Goal: Transaction & Acquisition: Purchase product/service

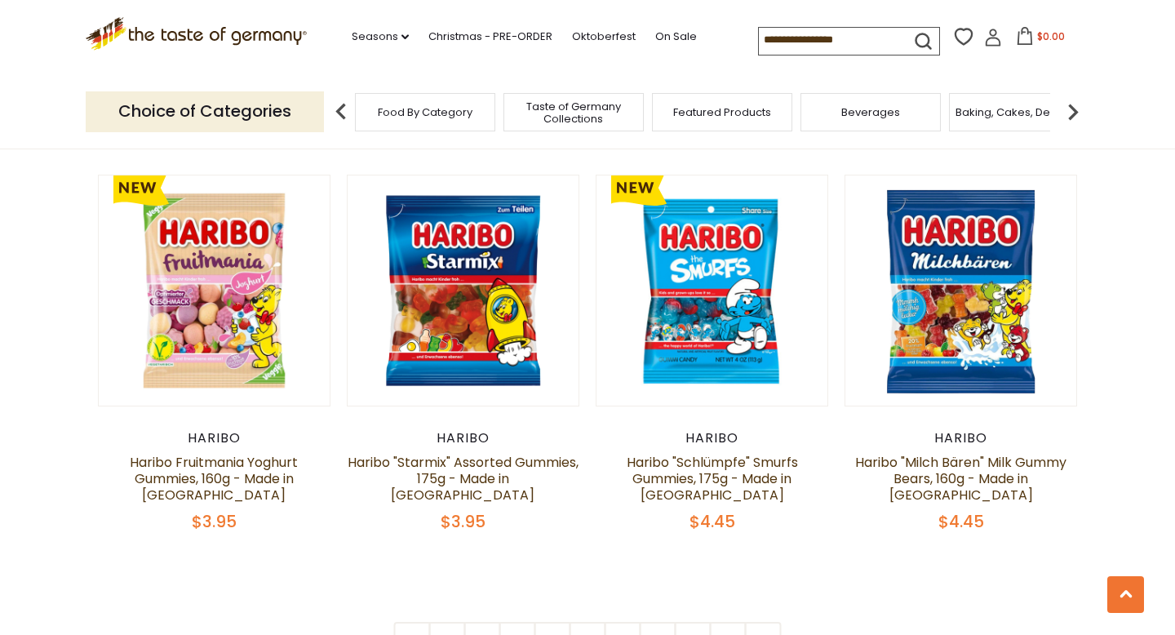
scroll to position [3734, 0]
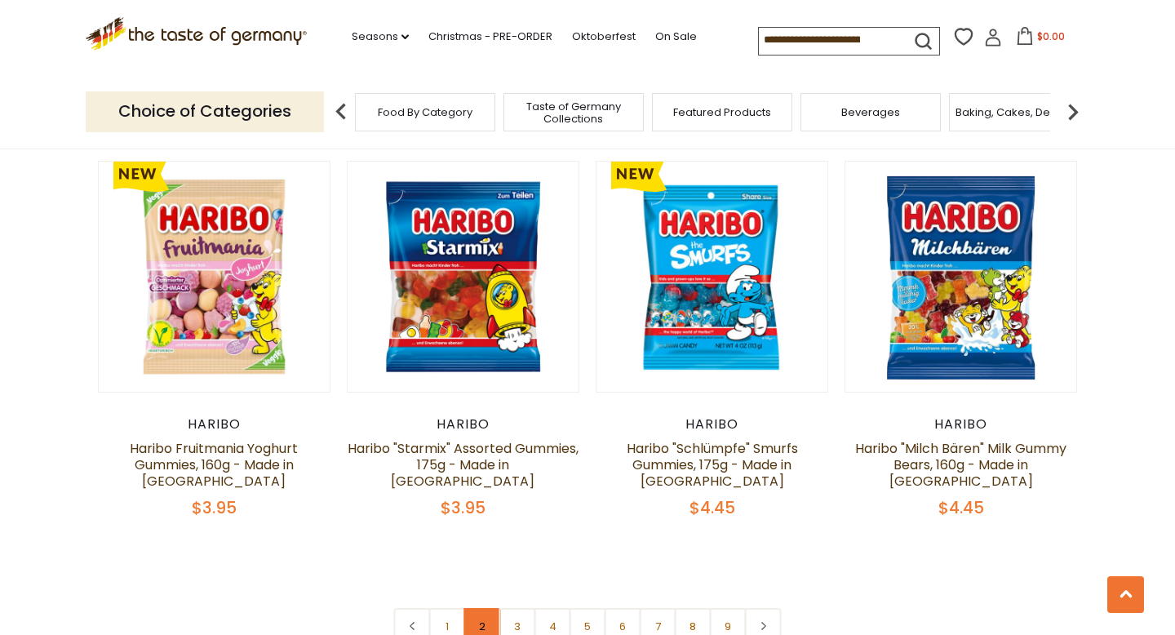
click at [476, 608] on link "2" at bounding box center [482, 626] width 37 height 37
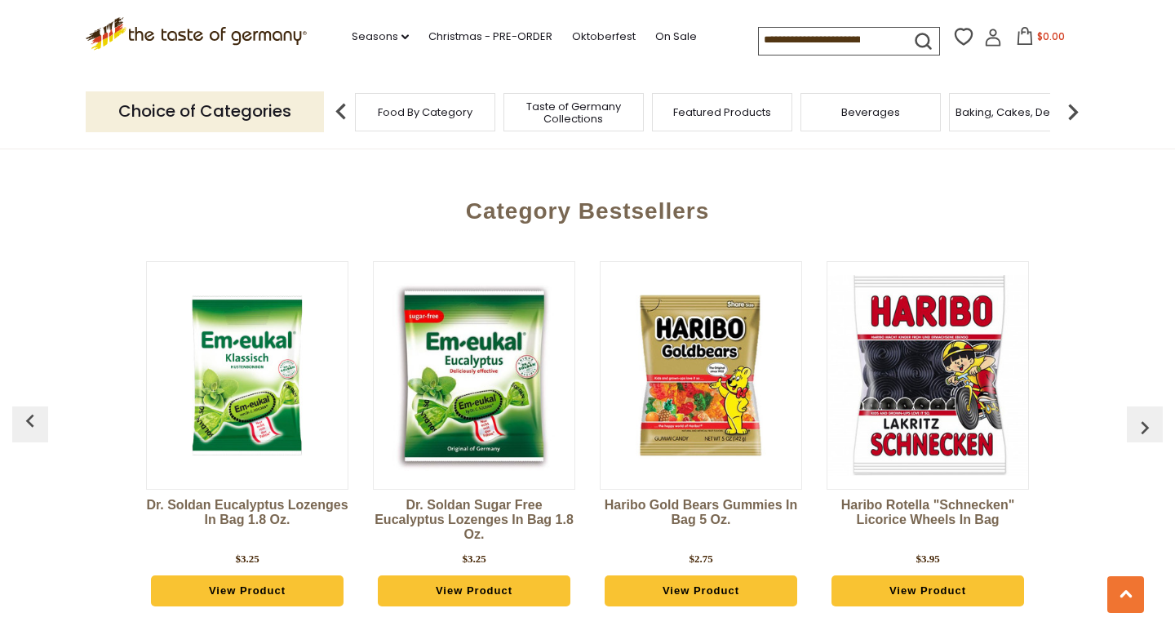
scroll to position [4384, 0]
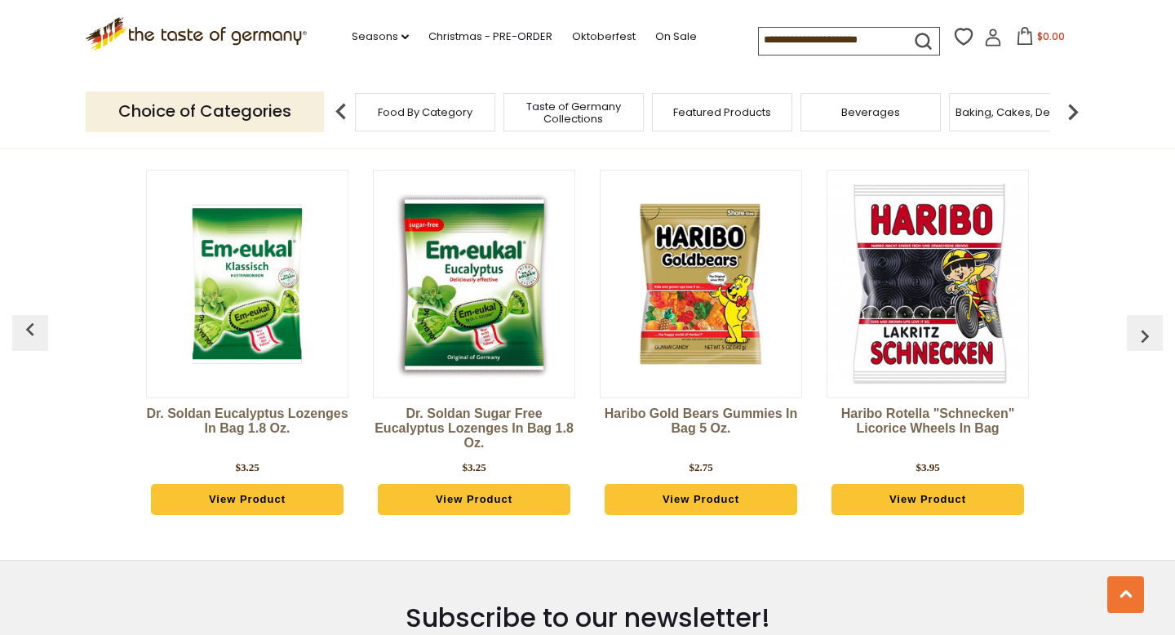
click at [596, 113] on span "Taste of Germany Collections" at bounding box center [573, 112] width 131 height 24
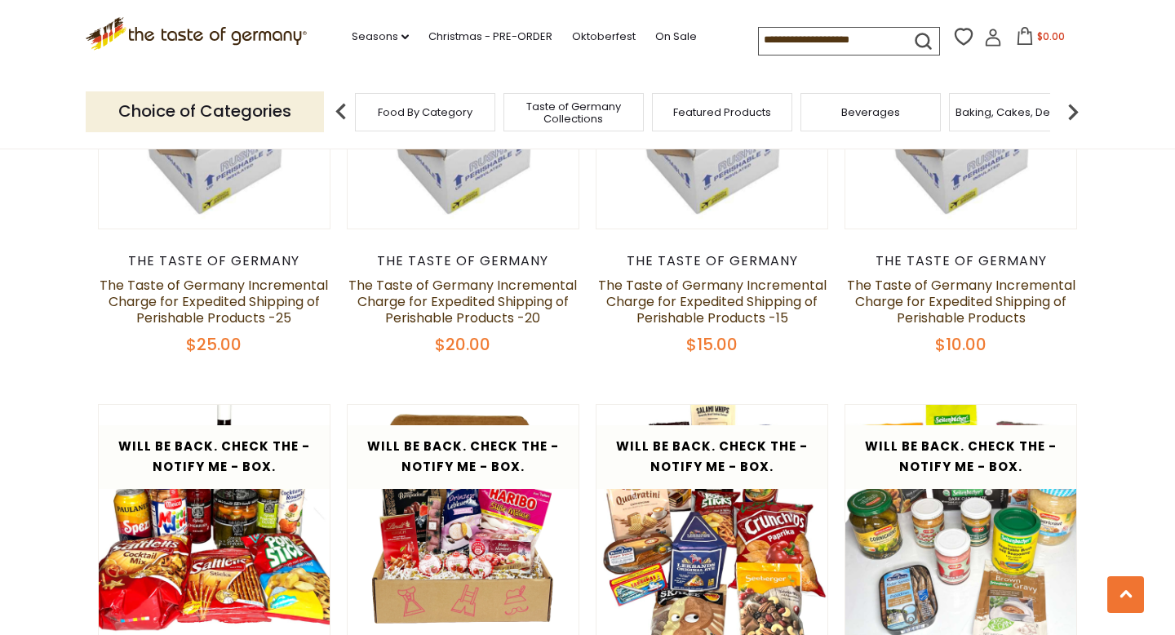
scroll to position [1702, 0]
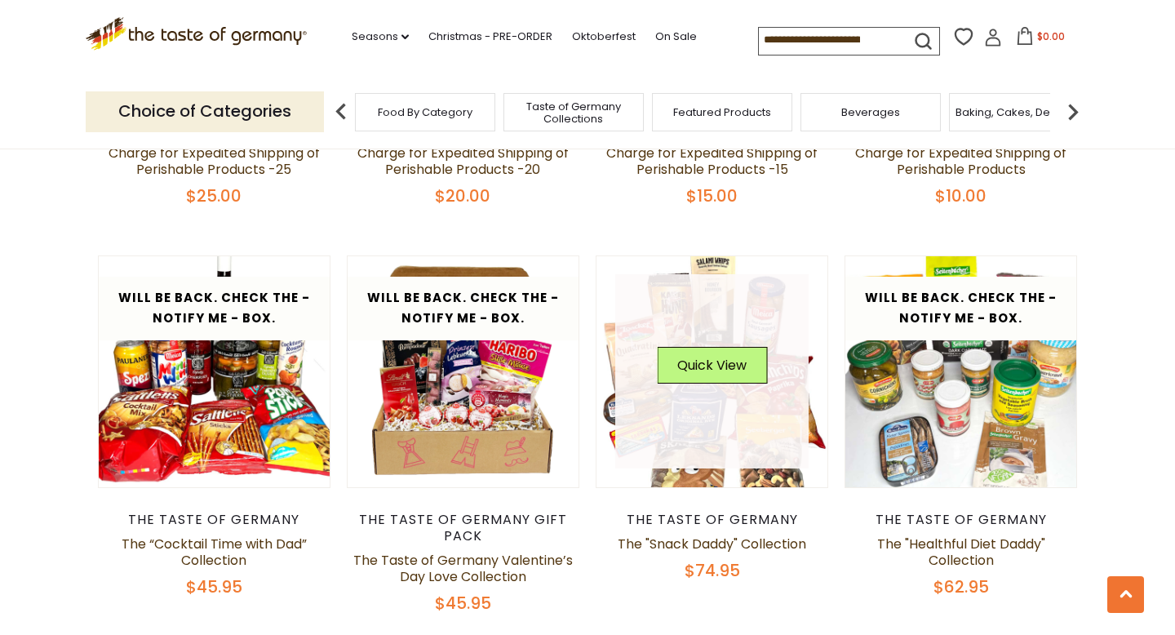
click at [746, 433] on link at bounding box center [712, 371] width 194 height 194
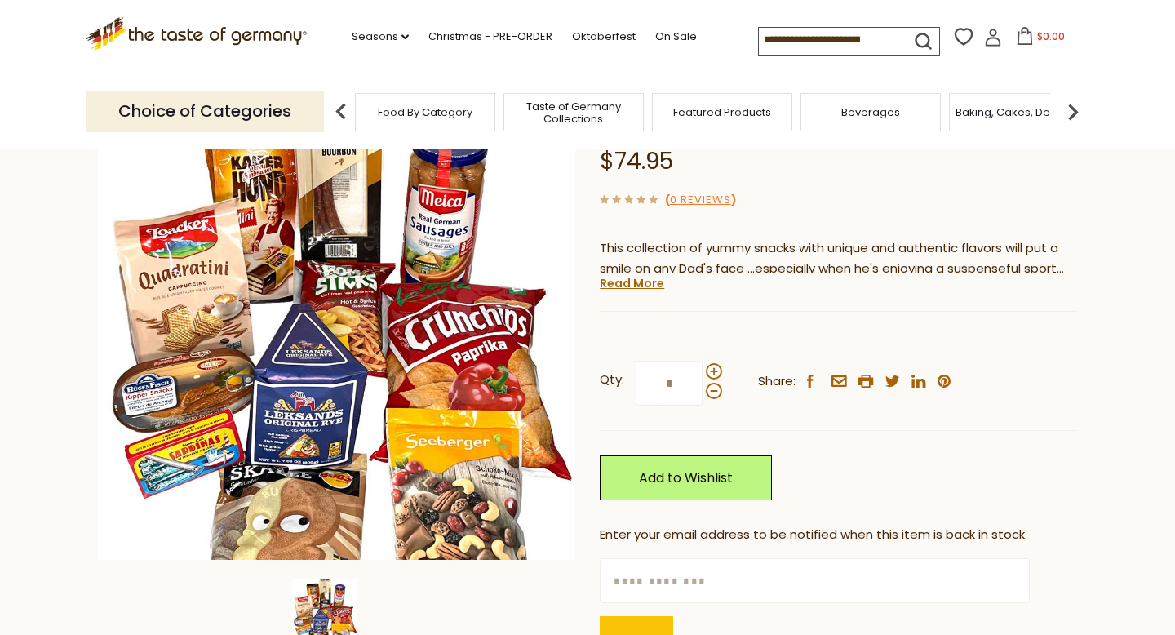
scroll to position [142, 0]
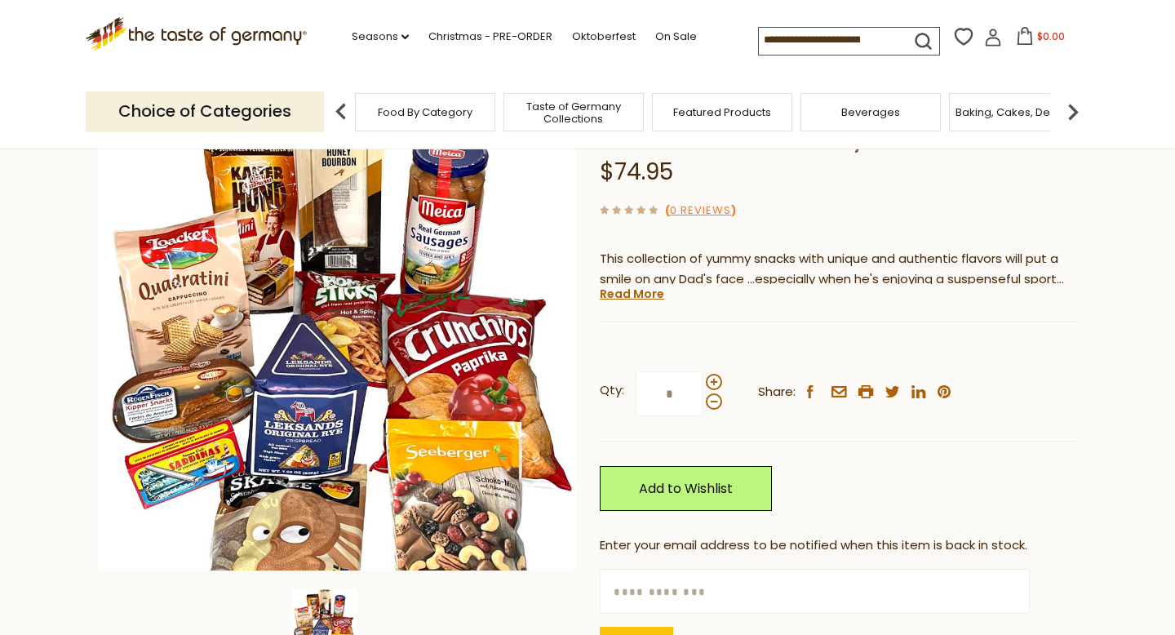
click at [865, 433] on div "Qty: * Share: facebook email printer twitter linkedin pinterest" at bounding box center [838, 394] width 477 height 95
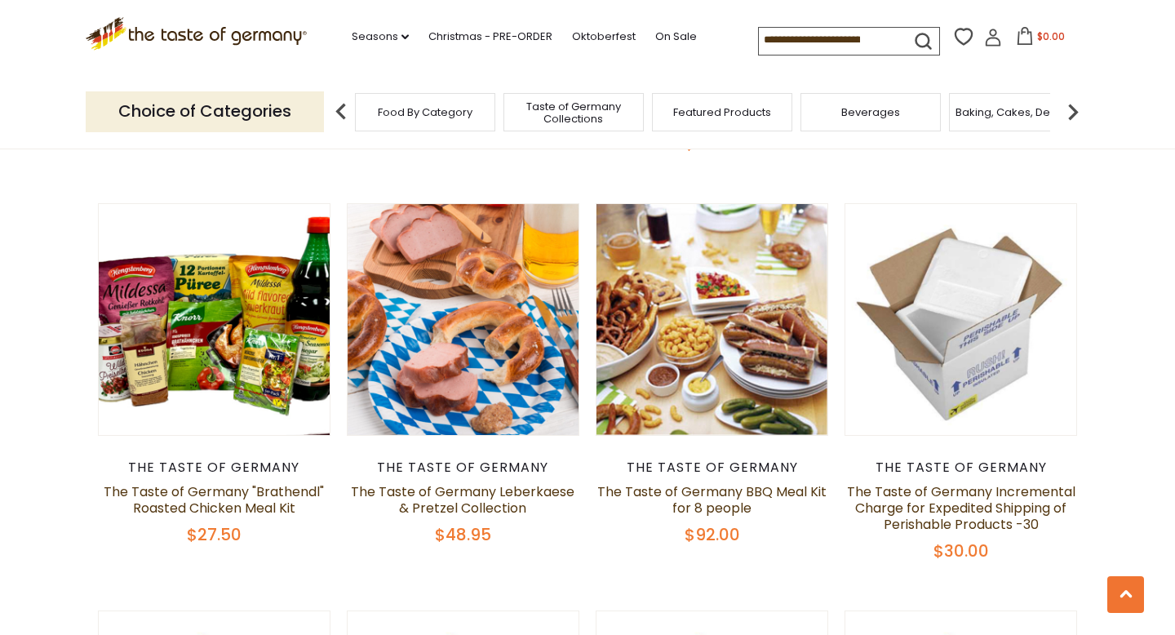
scroll to position [931, 0]
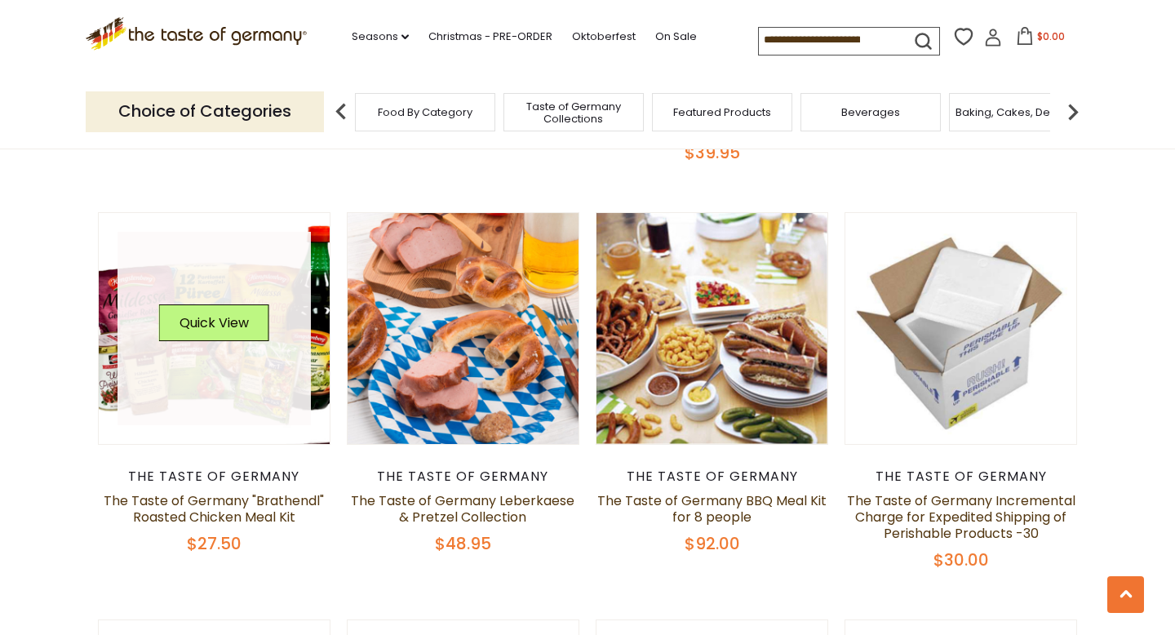
click at [223, 372] on link at bounding box center [214, 329] width 194 height 194
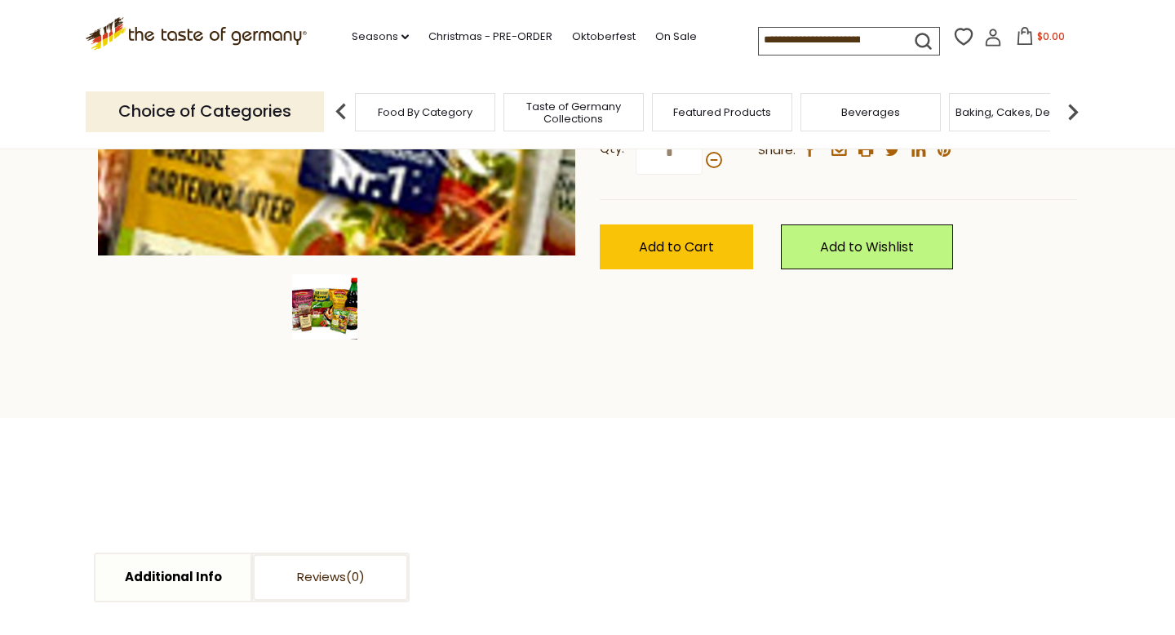
scroll to position [595, 0]
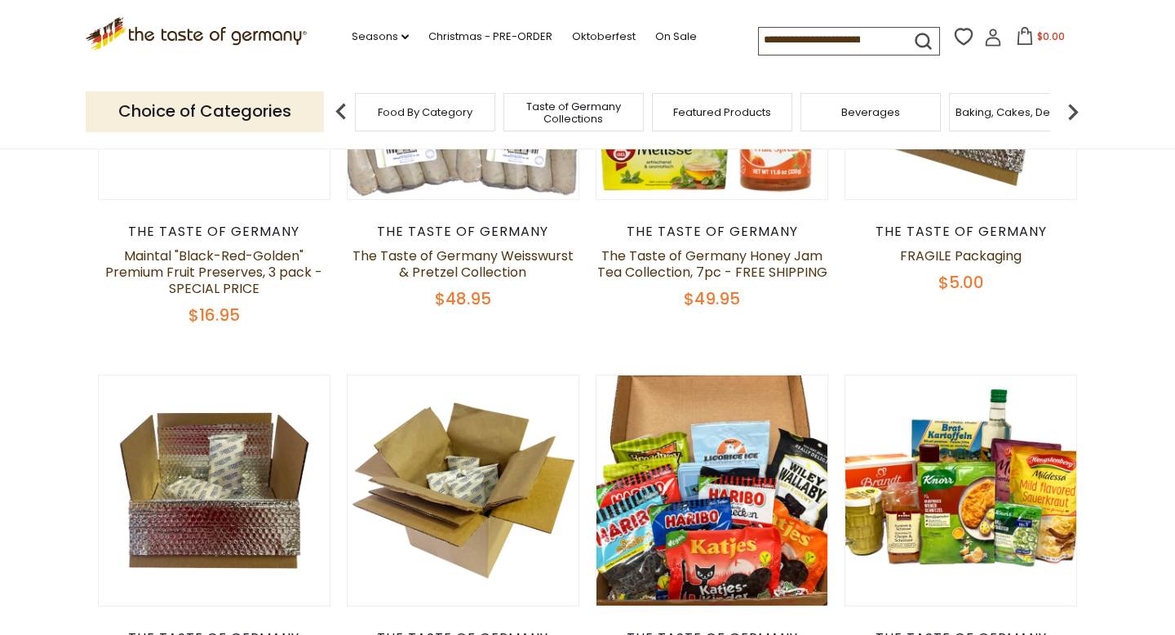
scroll to position [208, 0]
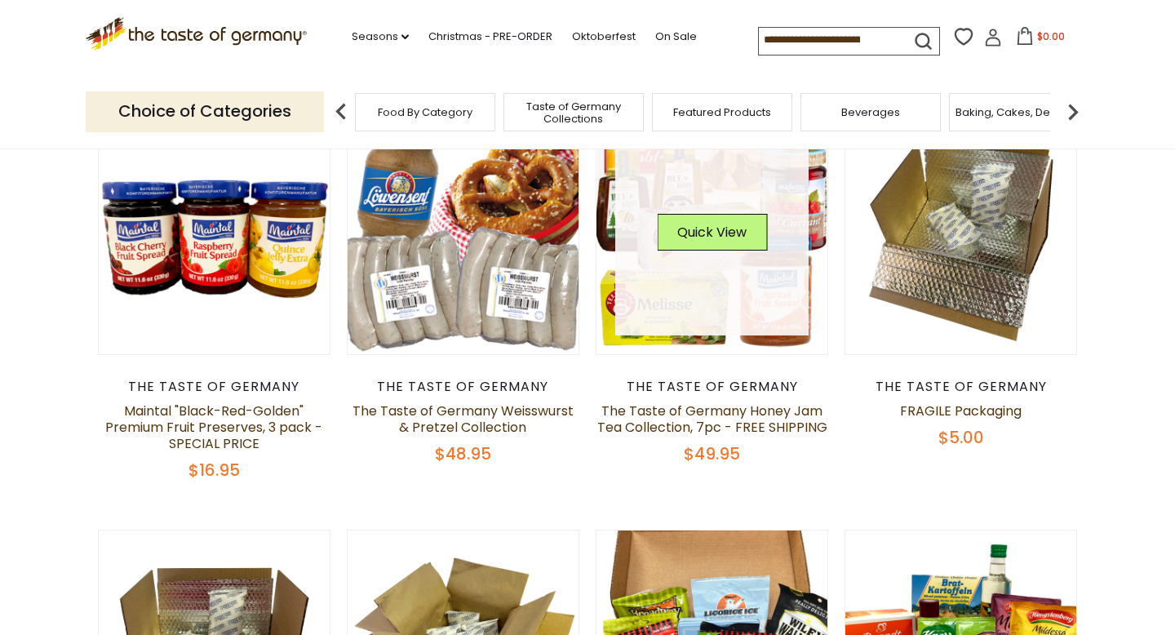
click at [735, 243] on button "Quick View" at bounding box center [712, 232] width 110 height 37
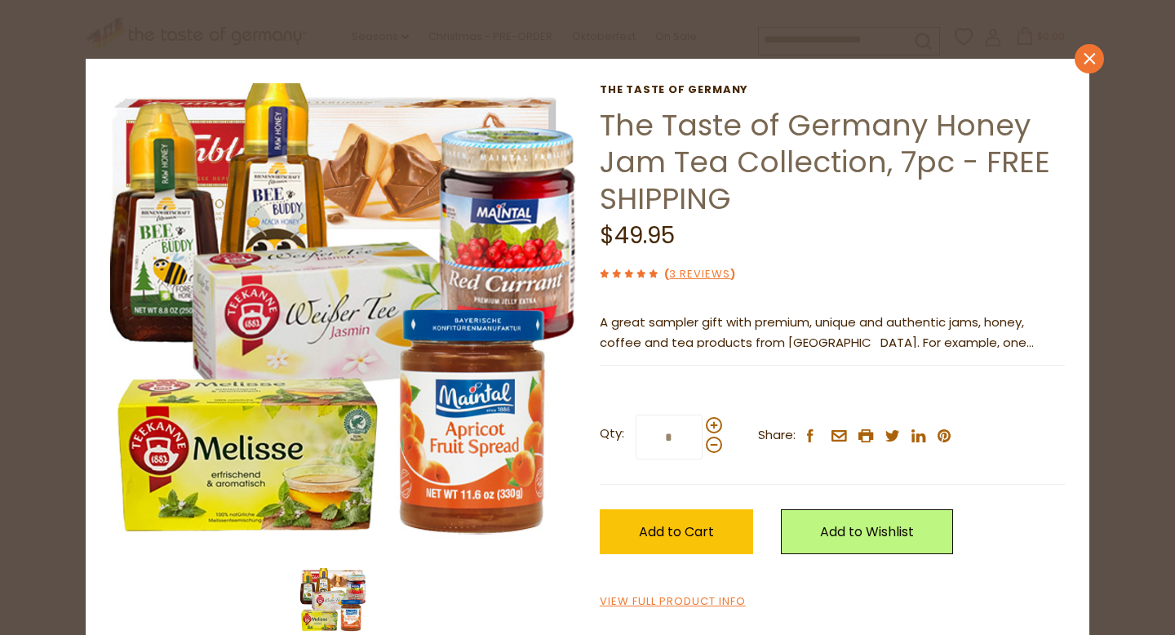
click at [1093, 60] on icon "close" at bounding box center [1089, 59] width 12 height 12
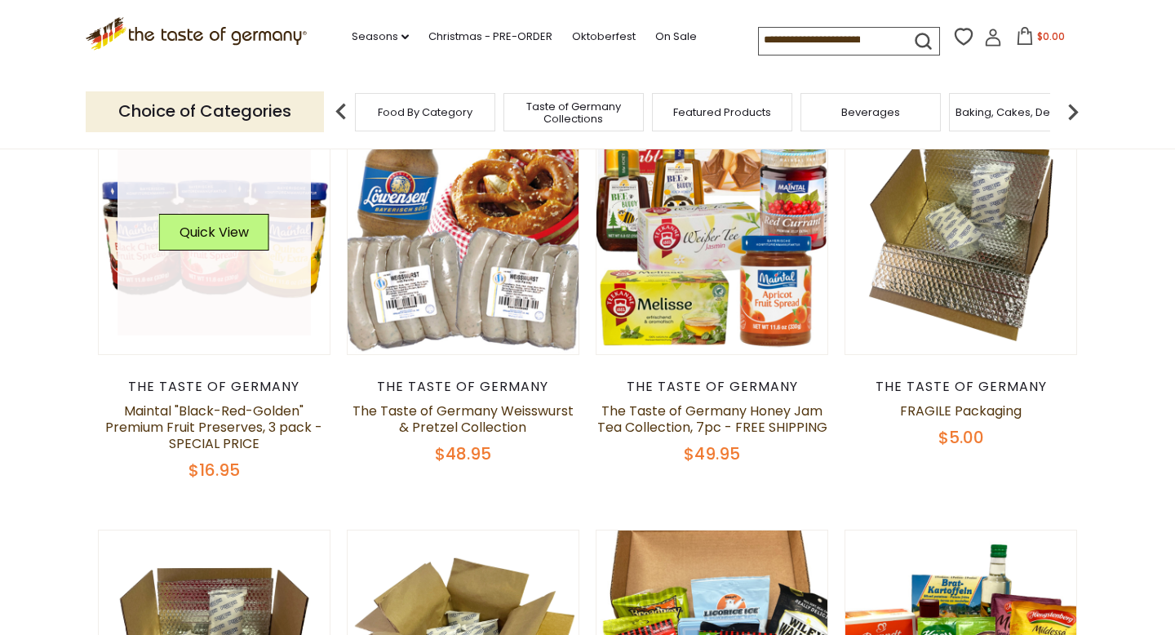
click at [201, 271] on link at bounding box center [214, 238] width 194 height 194
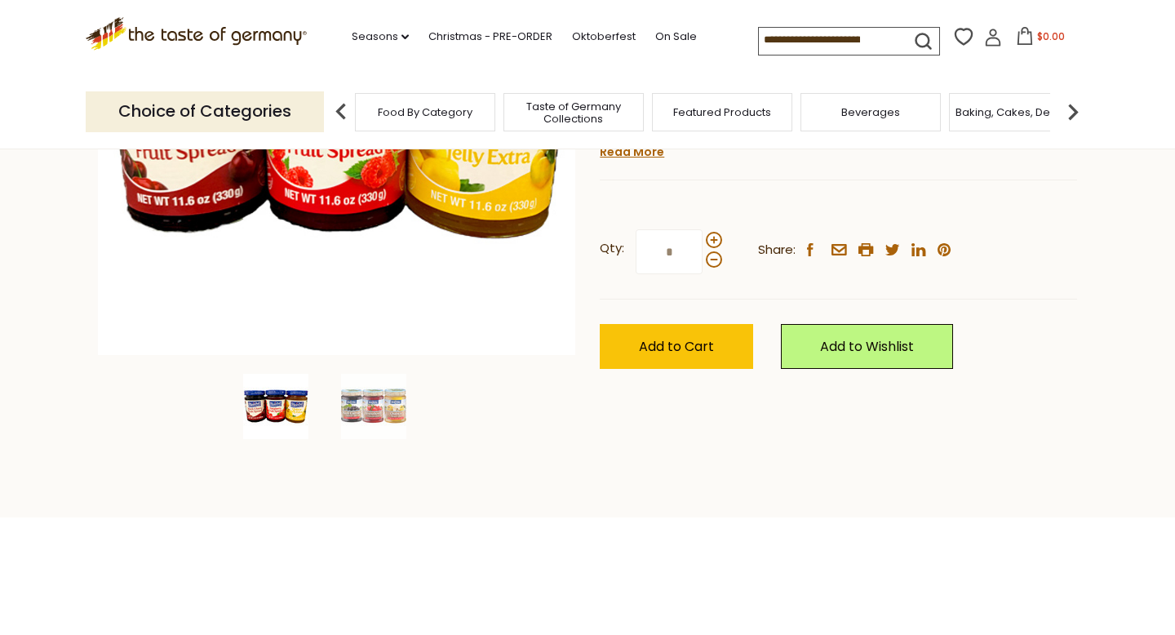
scroll to position [440, 0]
